Goal: Transaction & Acquisition: Book appointment/travel/reservation

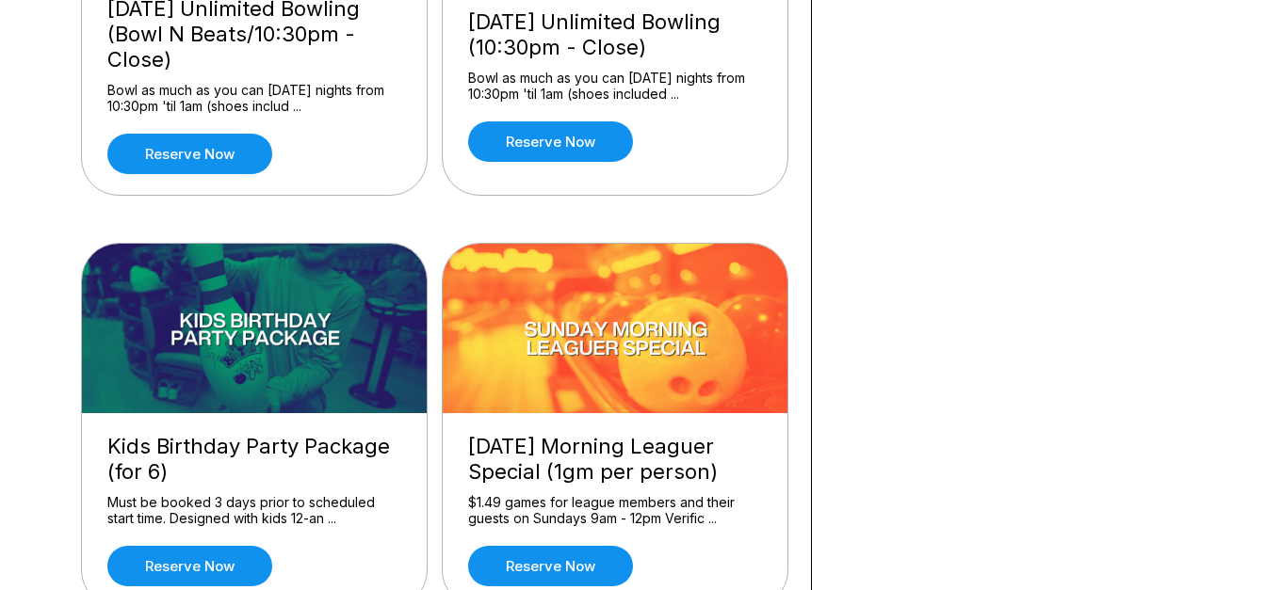
scroll to position [1695, 0]
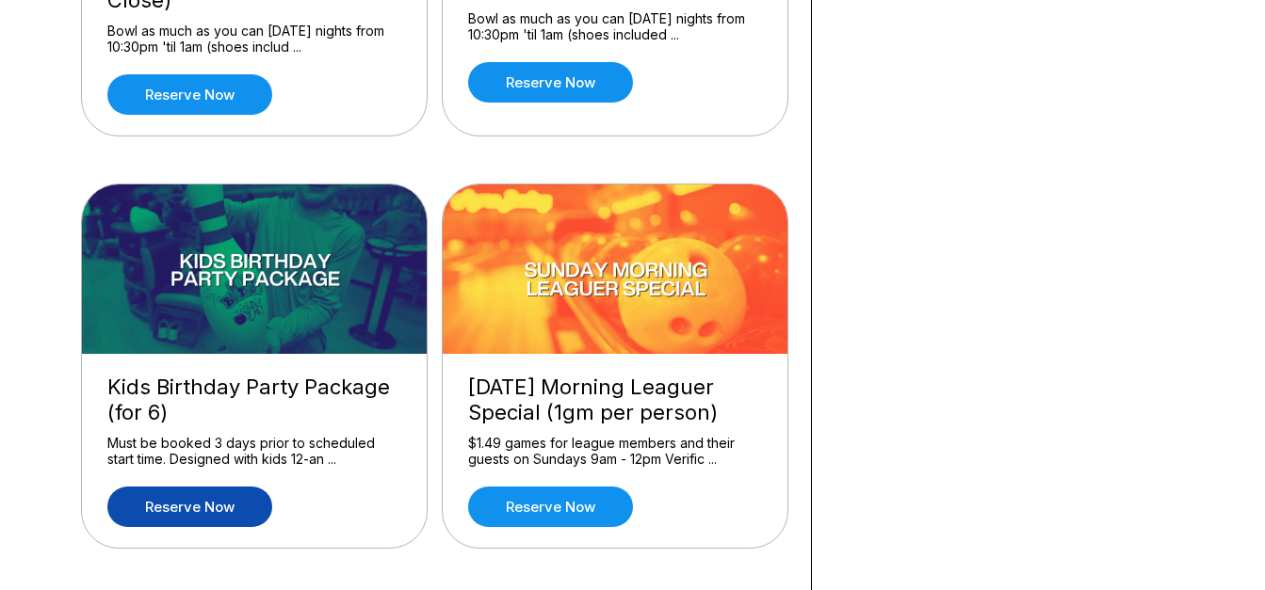
click at [194, 509] on link "Reserve now" at bounding box center [189, 507] width 165 height 40
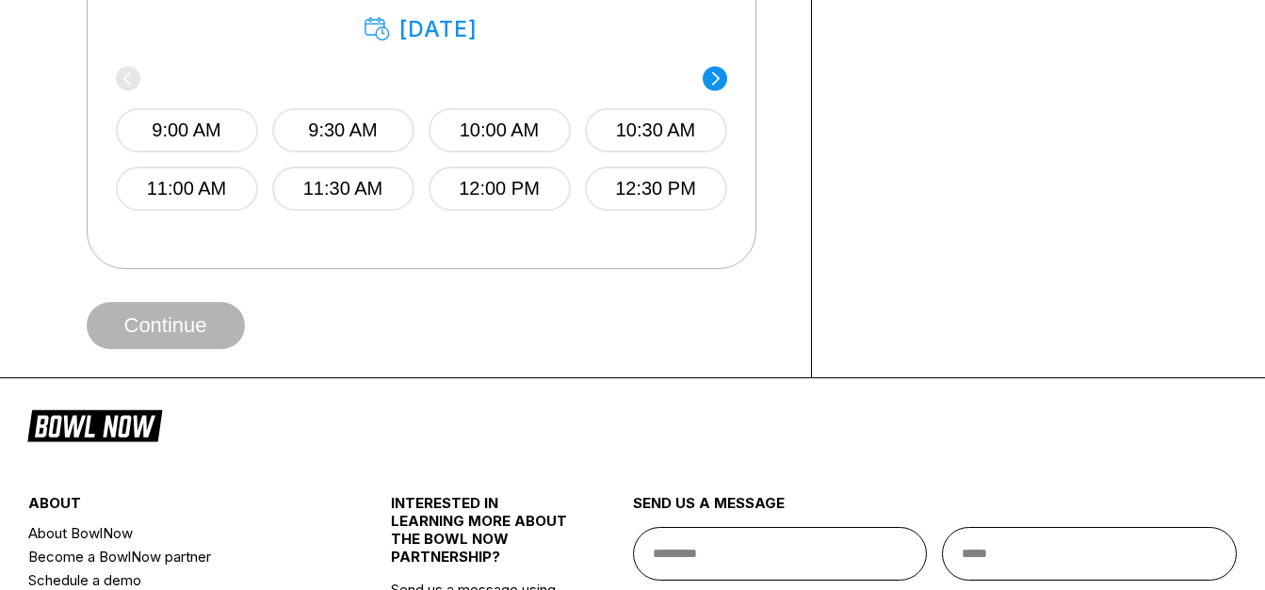
scroll to position [1224, 0]
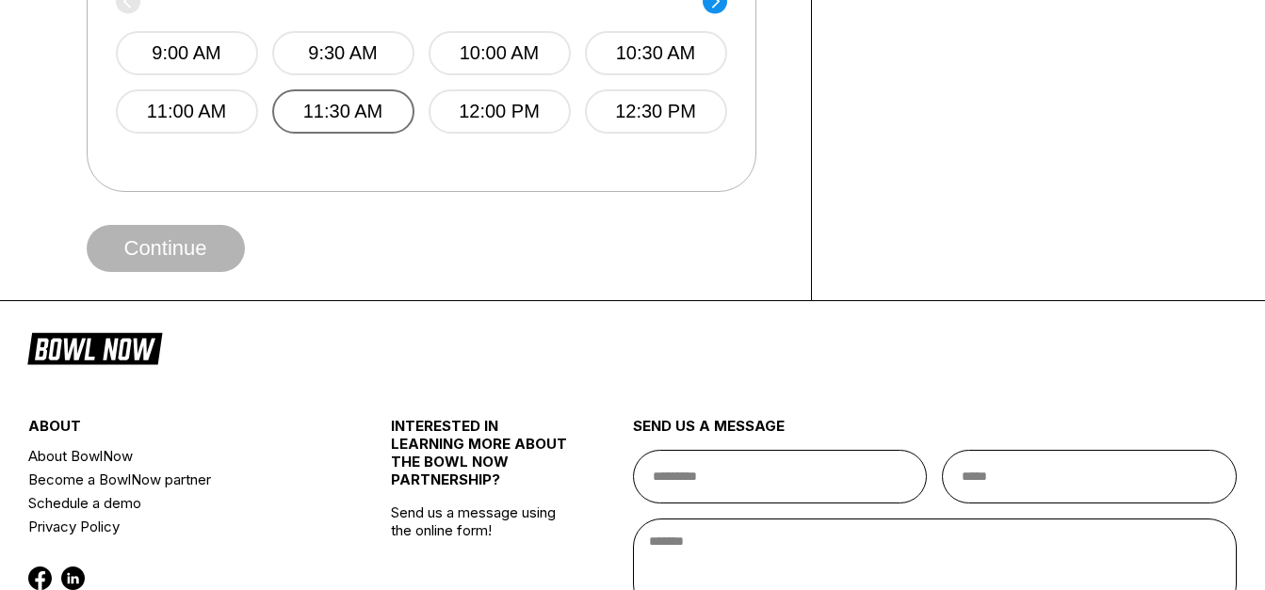
click at [351, 128] on button "11:30 AM" at bounding box center [343, 111] width 142 height 44
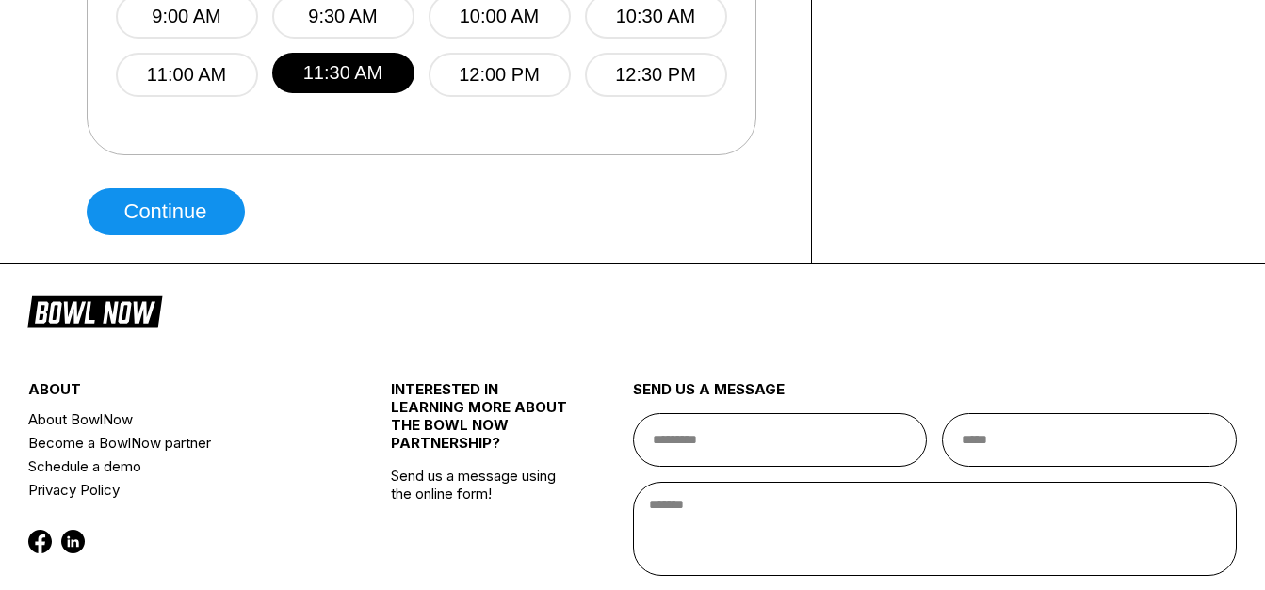
scroll to position [1035, 0]
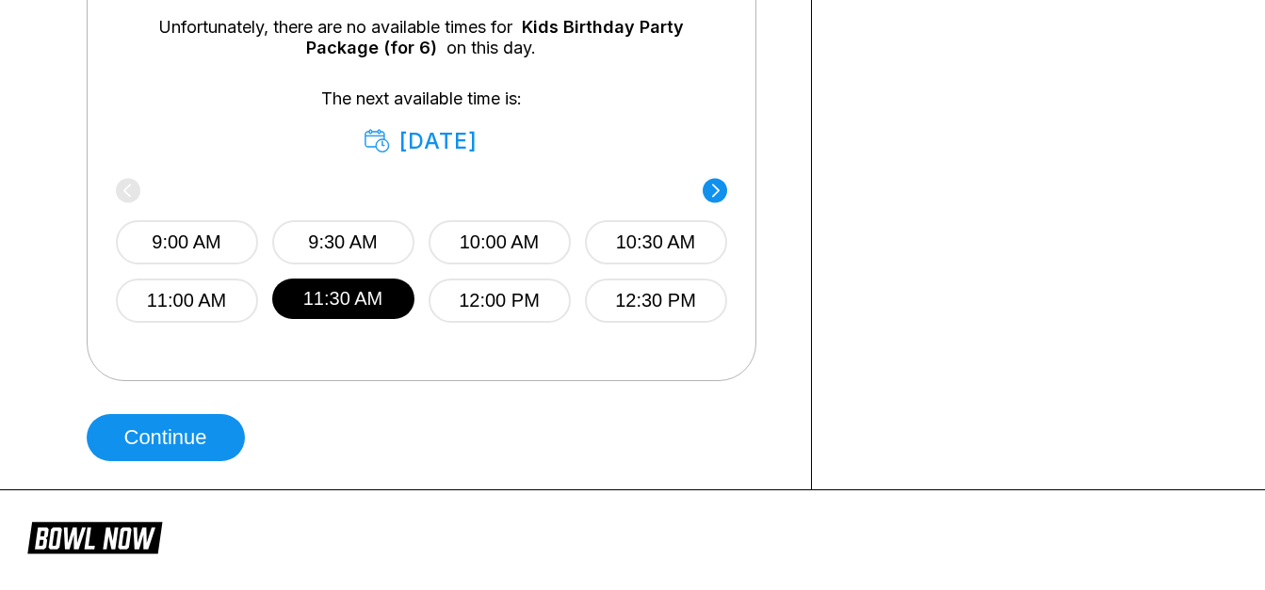
click at [714, 195] on icon at bounding box center [715, 190] width 8 height 13
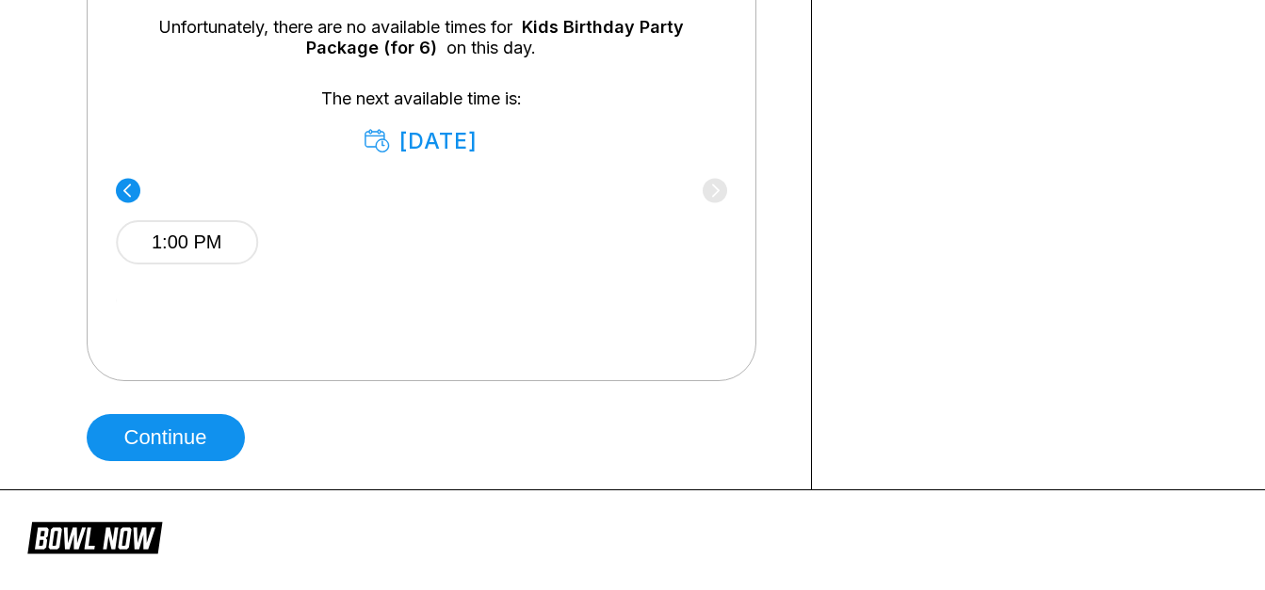
click at [714, 195] on div "1:00 PM" at bounding box center [421, 239] width 611 height 113
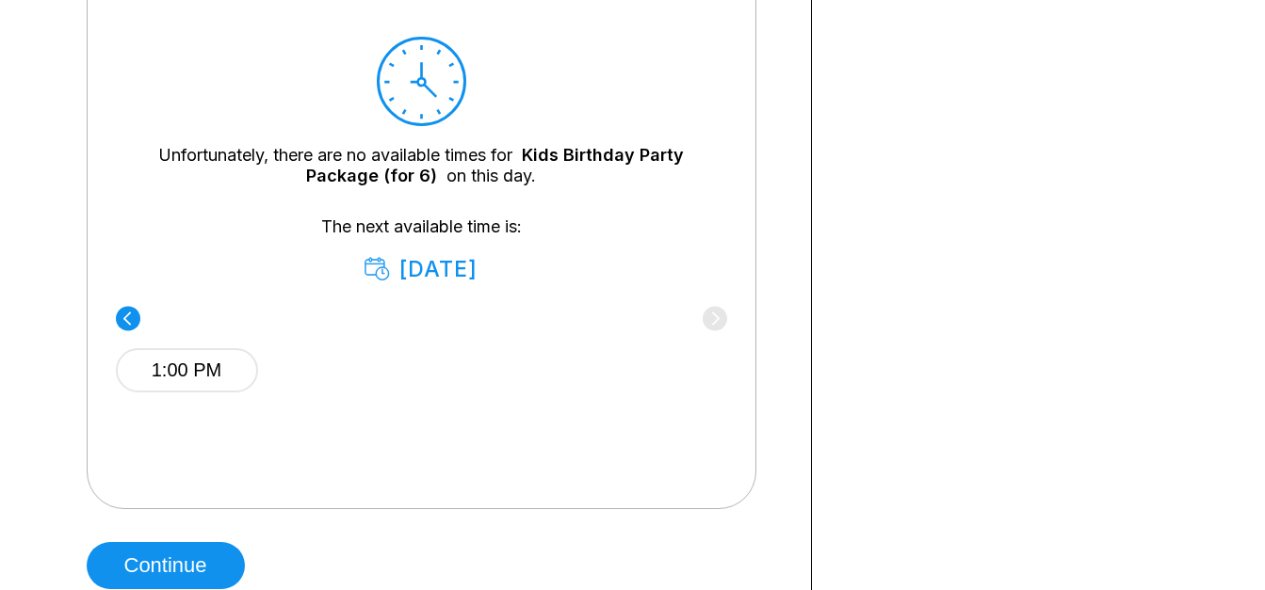
scroll to position [941, 0]
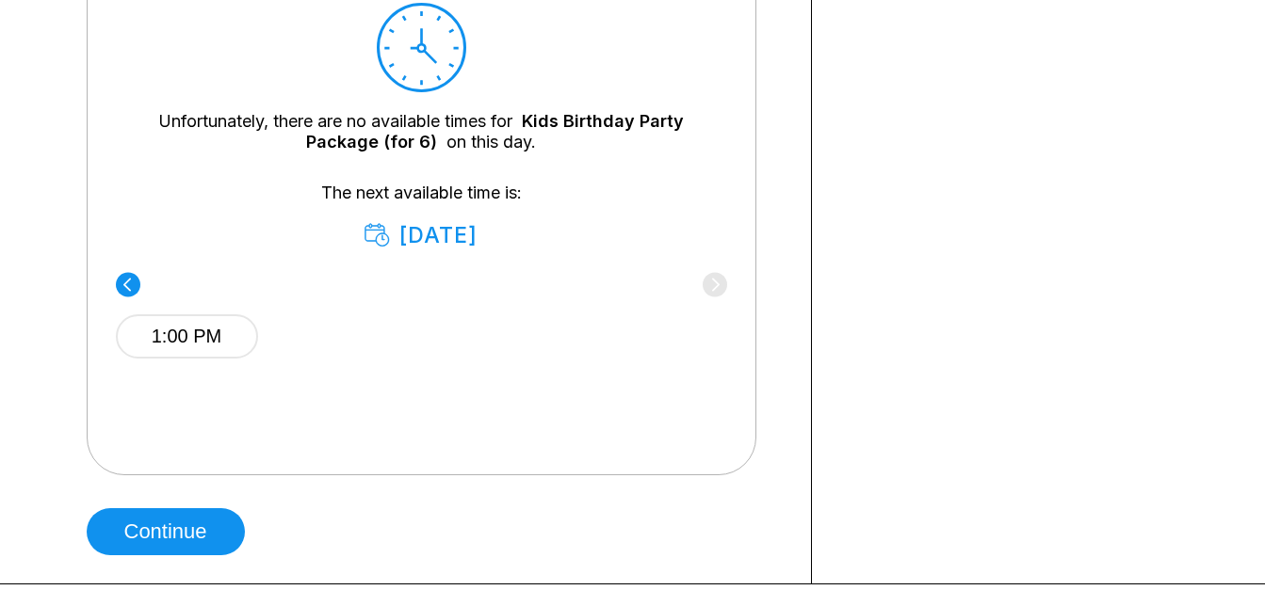
click at [122, 295] on circle at bounding box center [128, 284] width 24 height 24
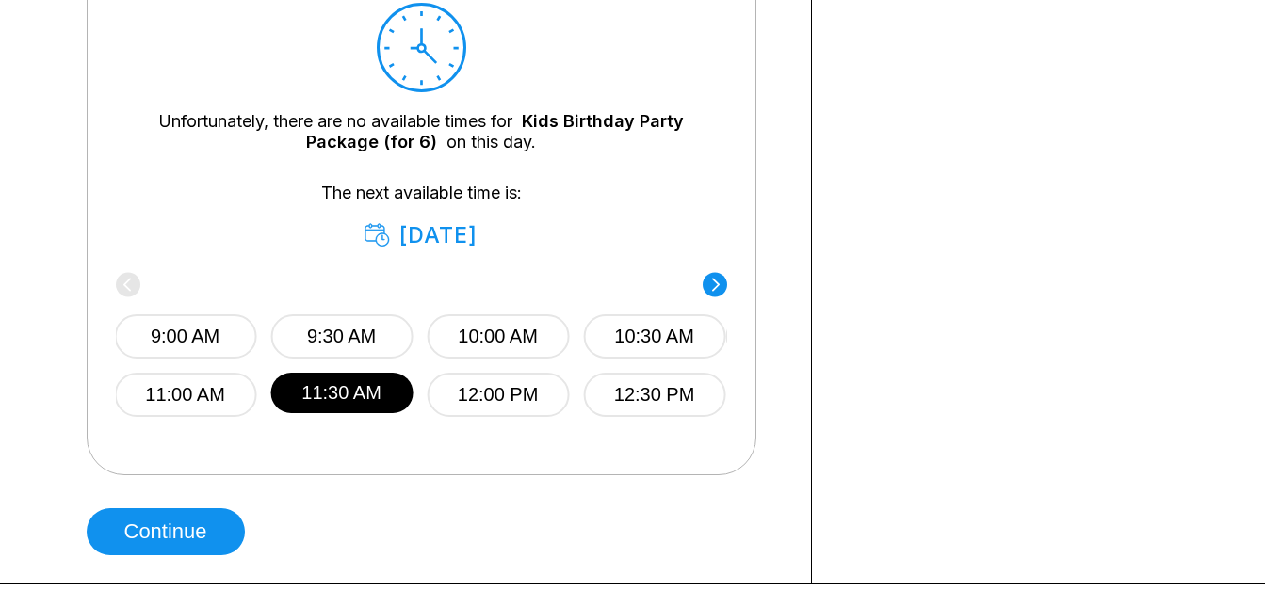
click at [124, 295] on div "9:00 AM 9:30 AM 10:00 AM 10:30 AM 11:00 AM 11:30 AM 12:00 PM 12:30 PM" at bounding box center [419, 347] width 611 height 140
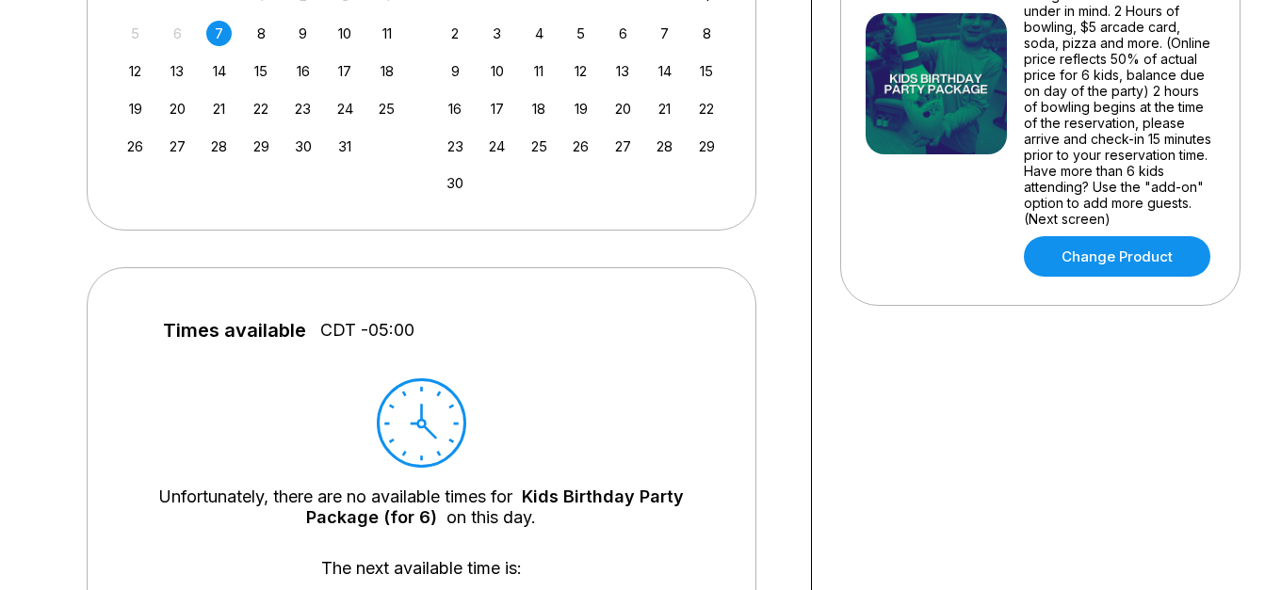
scroll to position [564, 0]
click at [386, 113] on div "25" at bounding box center [386, 109] width 25 height 25
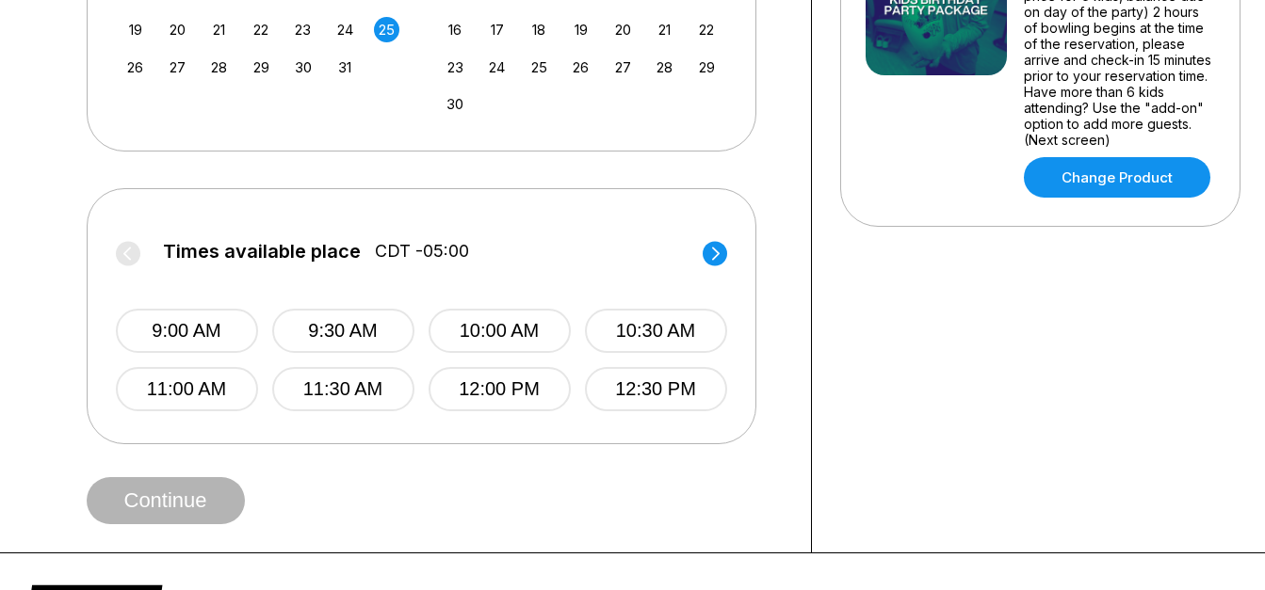
scroll to position [752, 0]
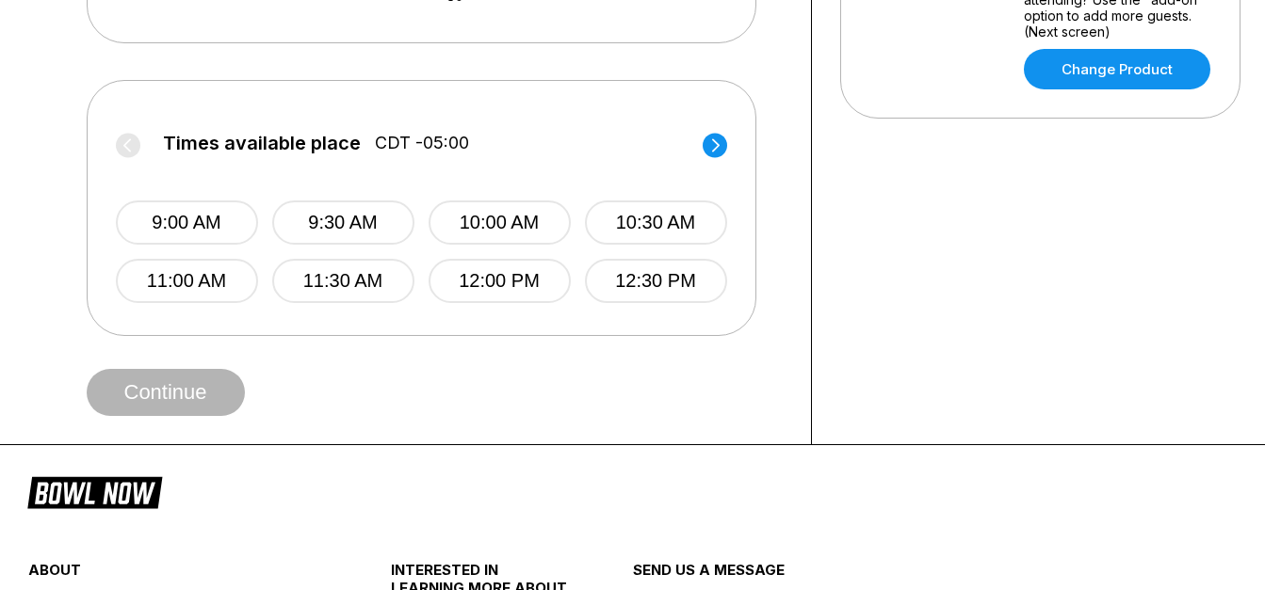
click at [718, 136] on circle at bounding box center [714, 145] width 24 height 24
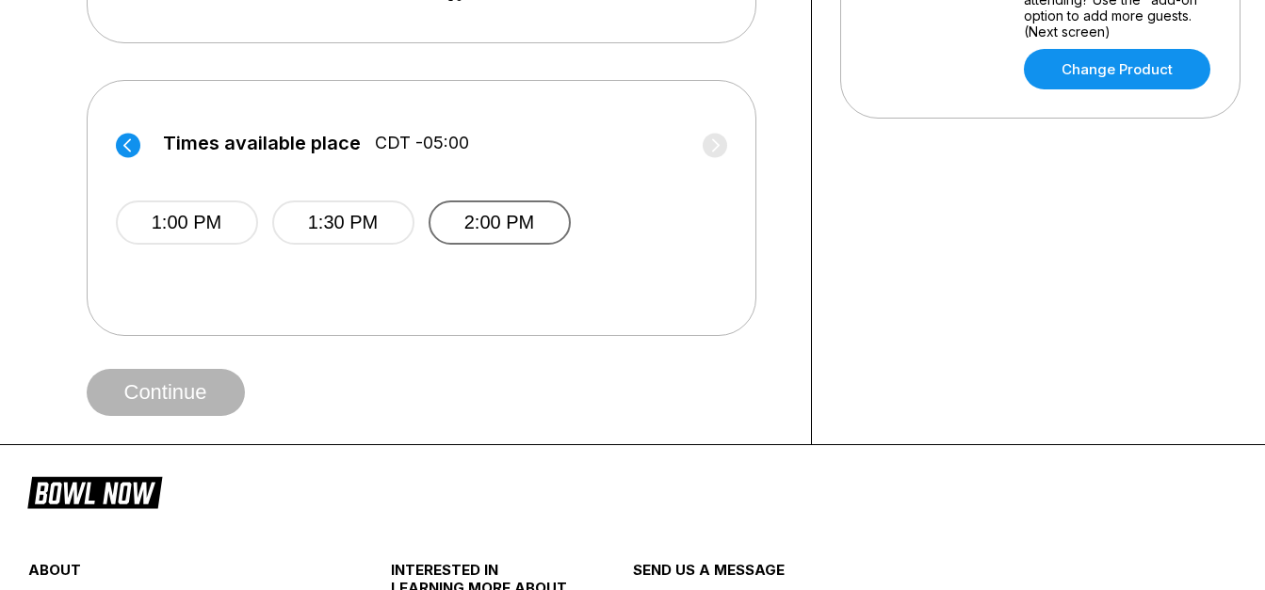
click at [465, 223] on button "2:00 PM" at bounding box center [499, 223] width 142 height 44
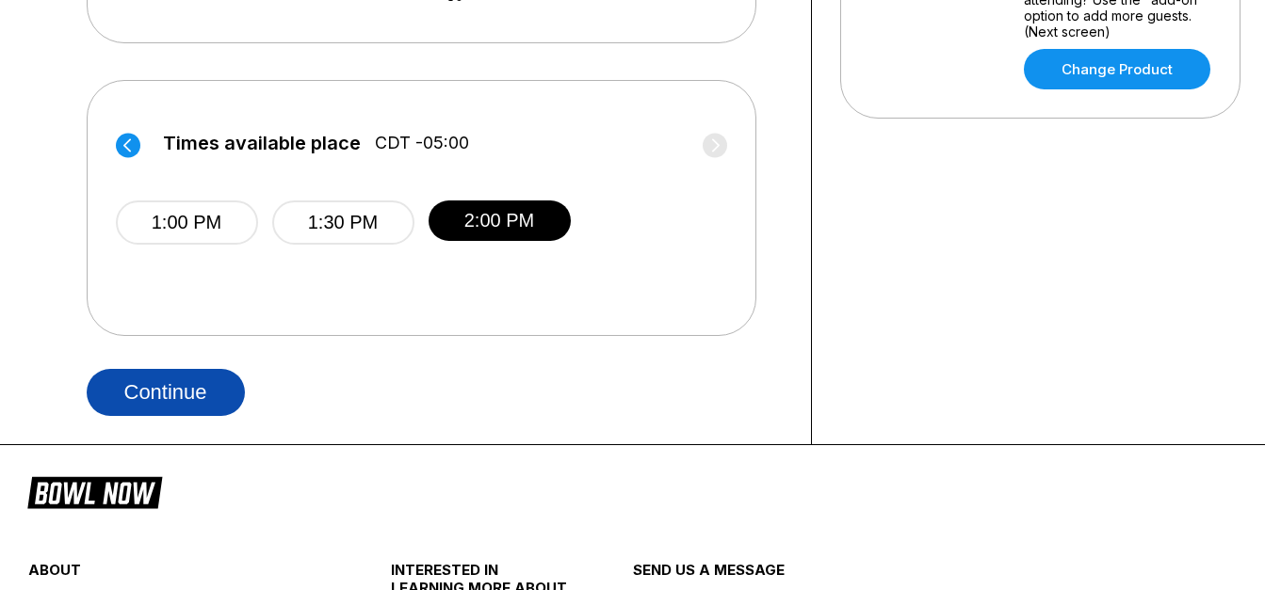
click at [124, 407] on button "Continue" at bounding box center [166, 392] width 158 height 47
